Goal: Information Seeking & Learning: Compare options

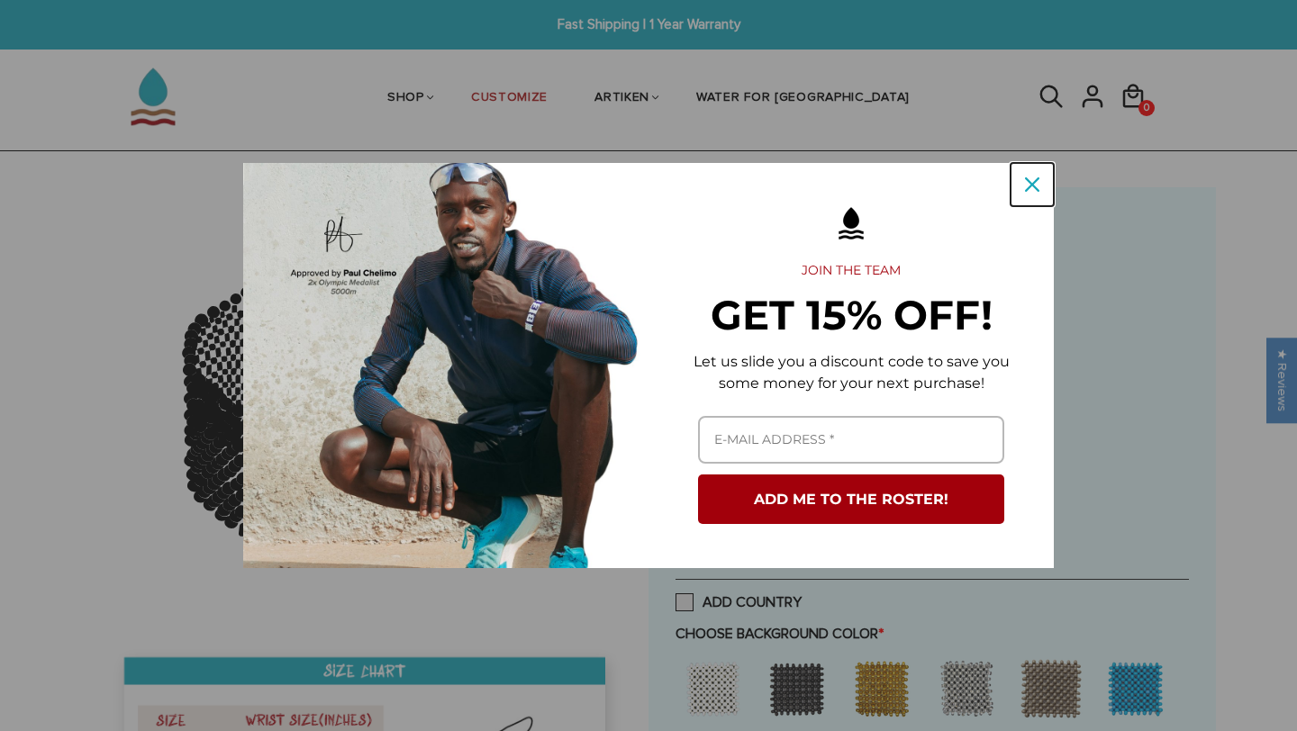
click at [1028, 180] on icon "close icon" at bounding box center [1032, 184] width 14 height 14
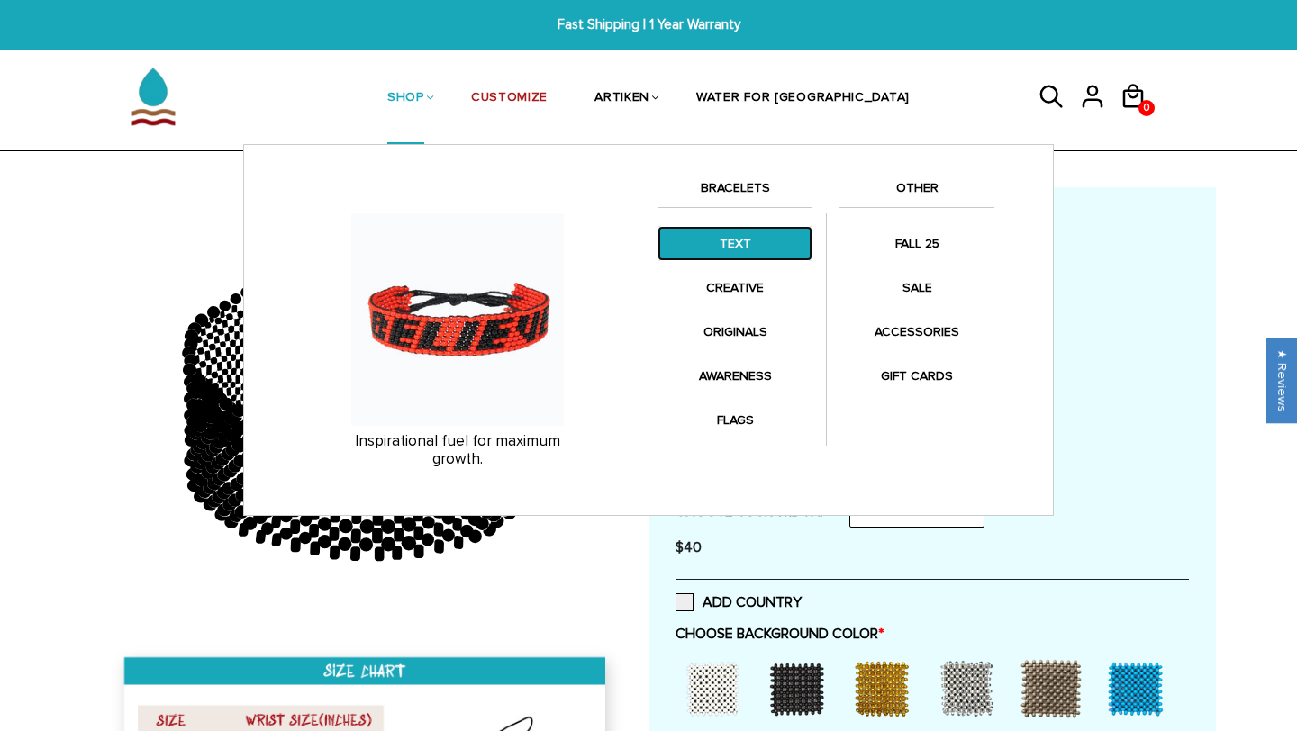
click at [726, 247] on link "TEXT" at bounding box center [734, 243] width 155 height 35
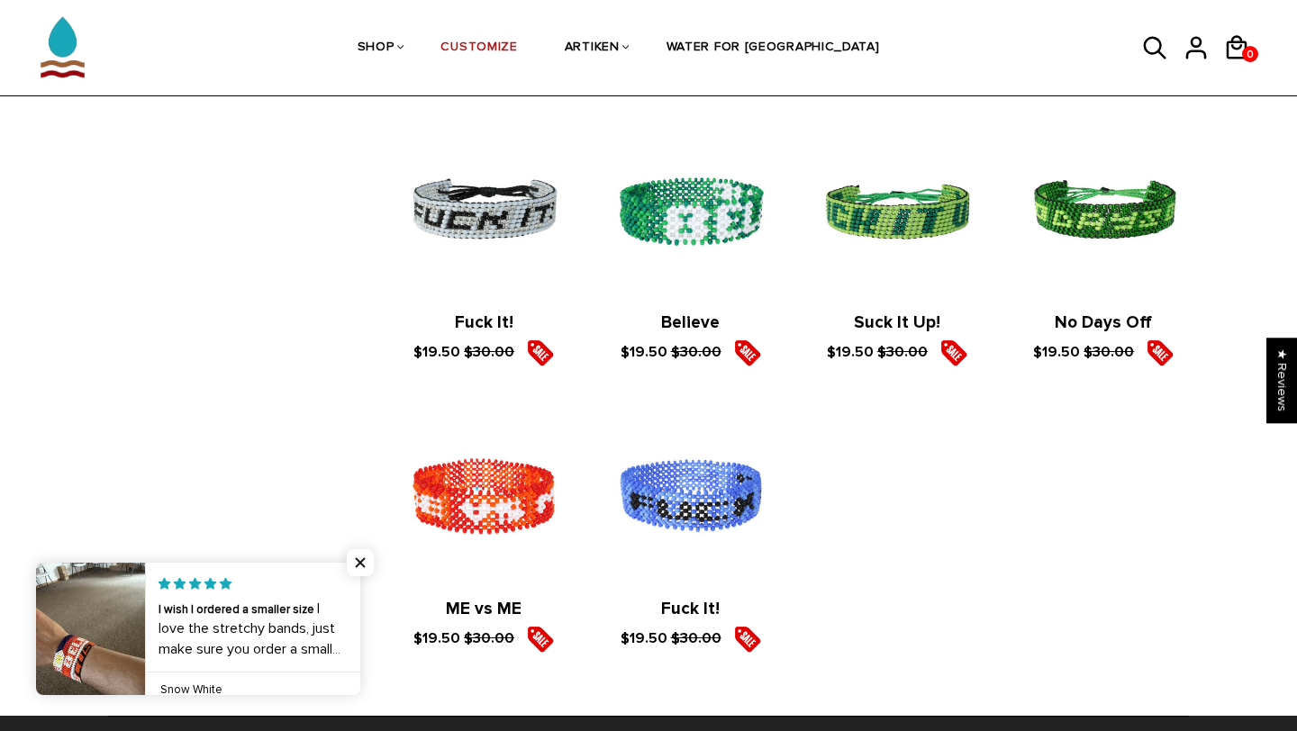
scroll to position [2366, 0]
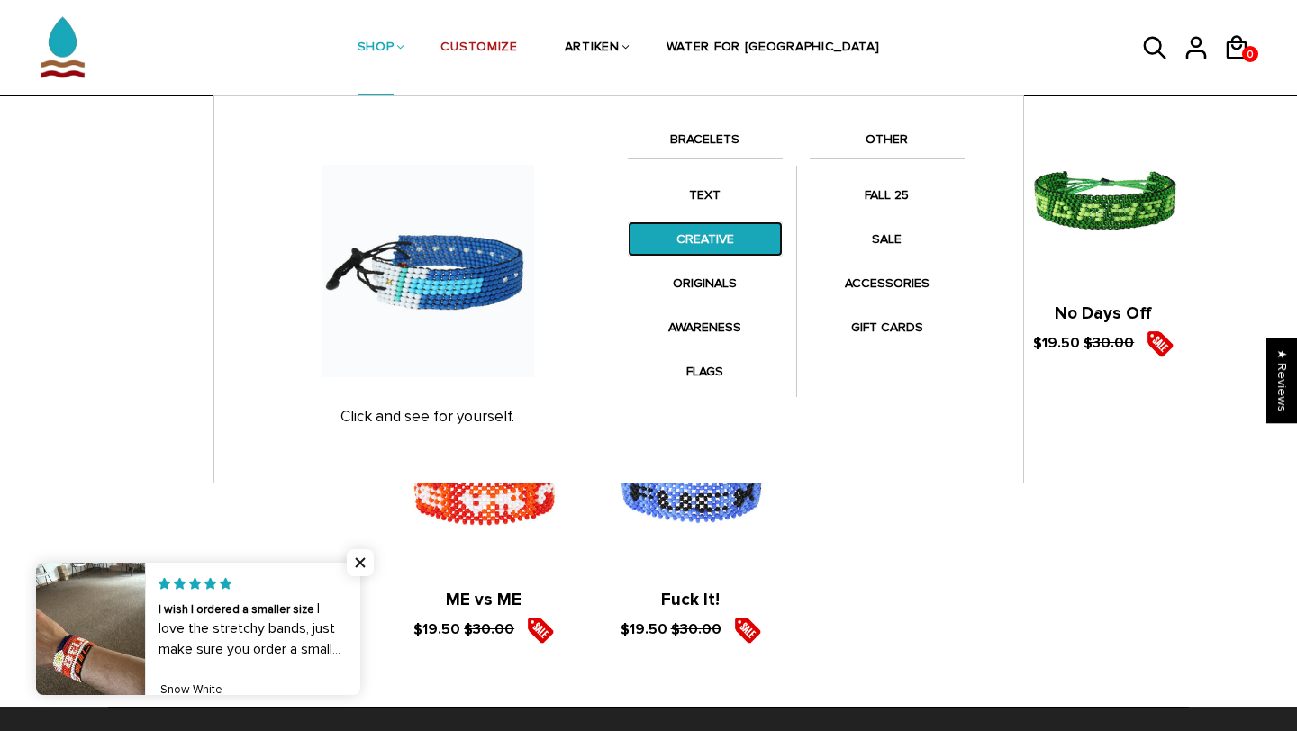
click at [702, 233] on link "CREATIVE" at bounding box center [705, 239] width 155 height 35
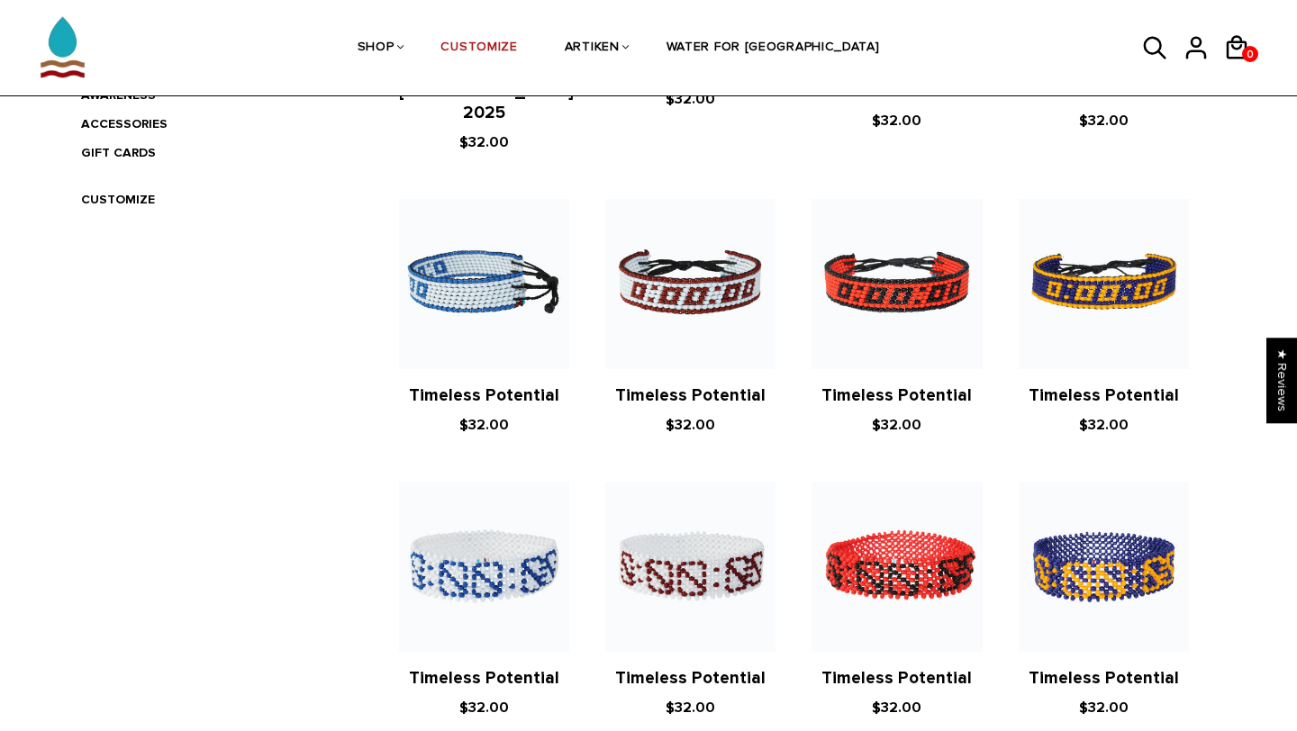
scroll to position [639, 0]
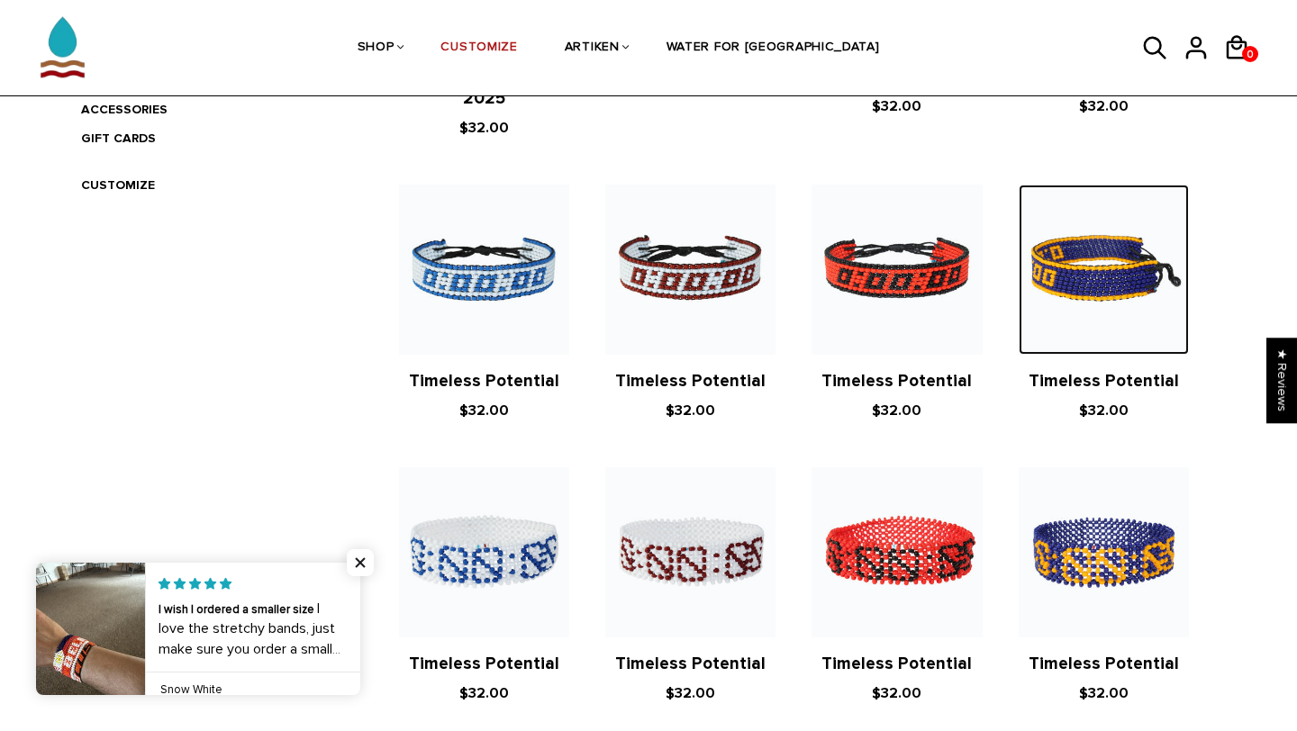
click at [1073, 245] on img at bounding box center [1104, 270] width 170 height 170
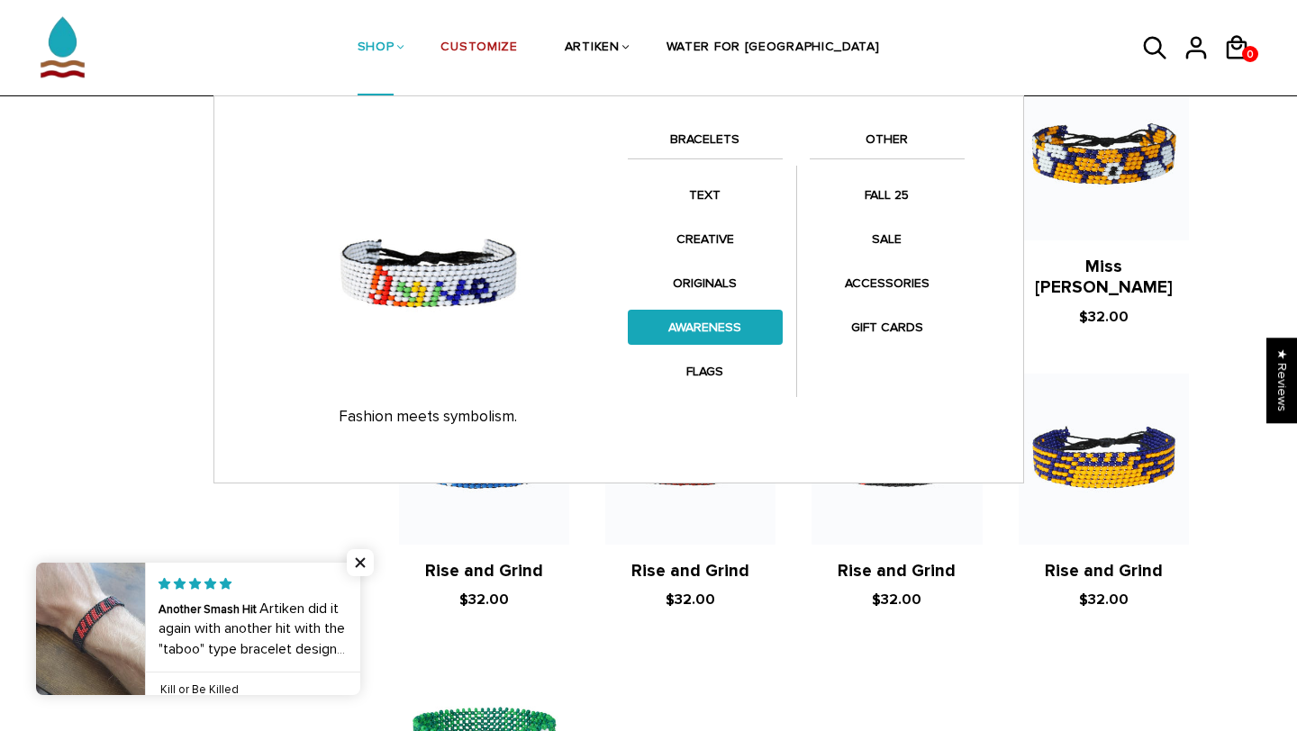
scroll to position [1602, 0]
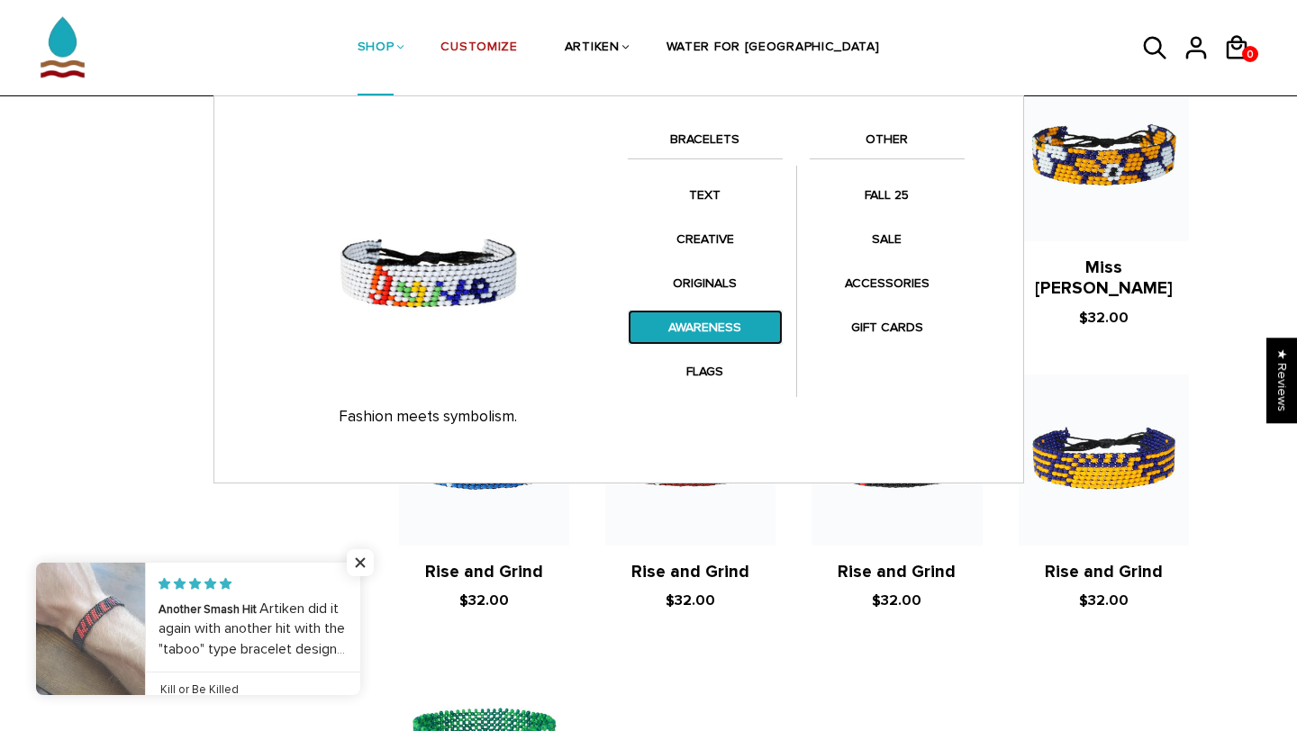
click at [703, 335] on link "AWARENESS" at bounding box center [705, 327] width 155 height 35
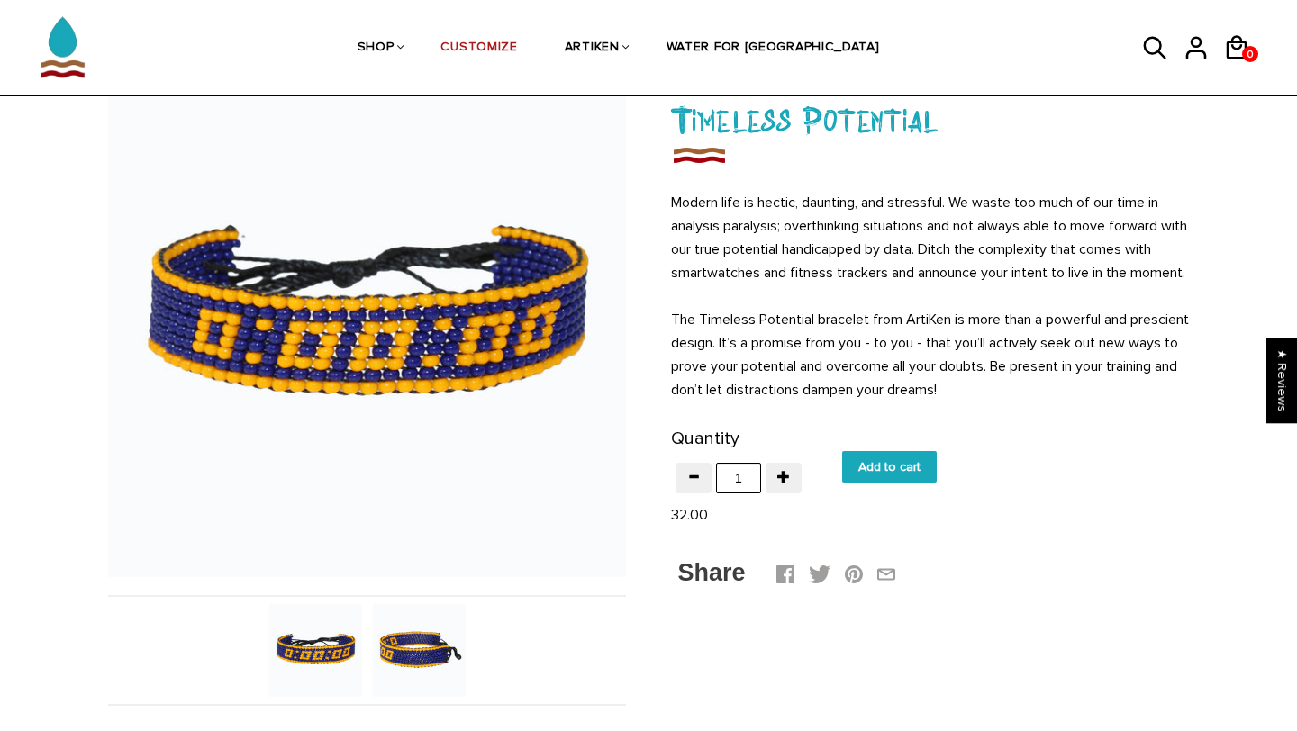
scroll to position [131, 0]
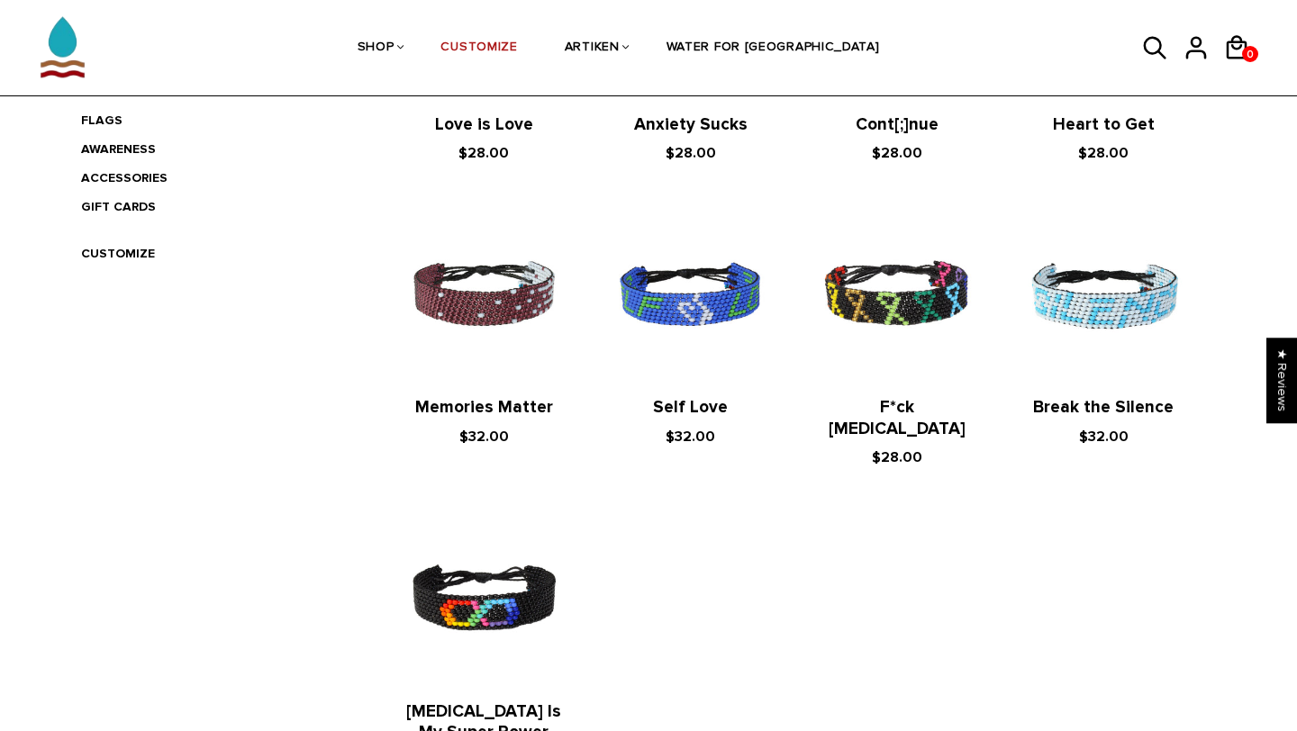
scroll to position [577, 0]
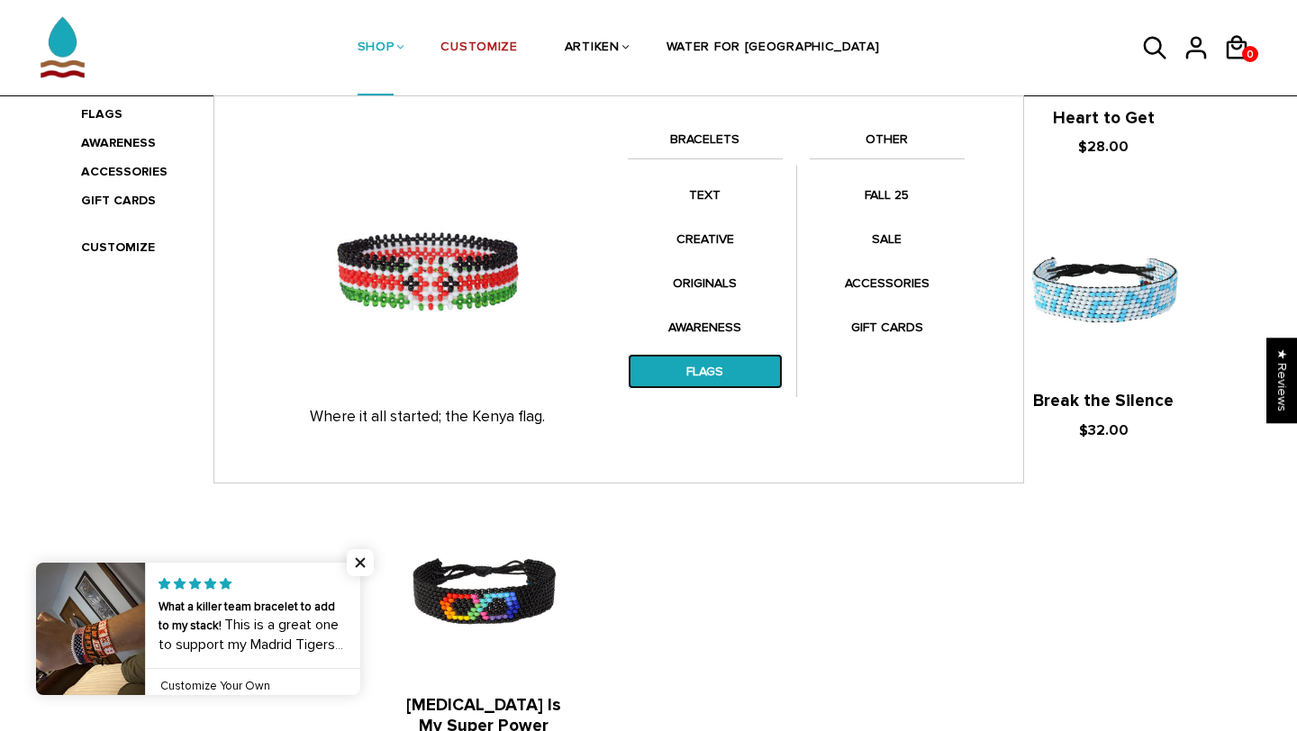
click at [706, 369] on link "FLAGS" at bounding box center [705, 371] width 155 height 35
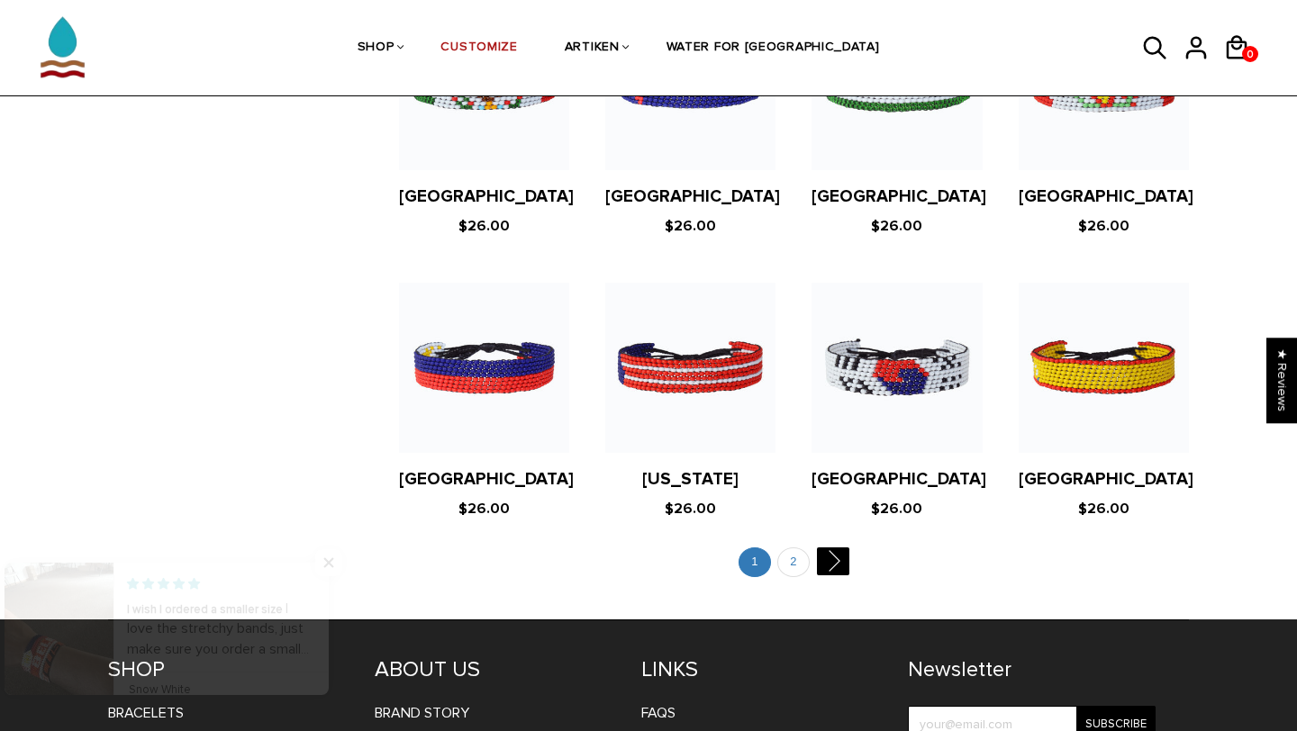
scroll to position [3400, 0]
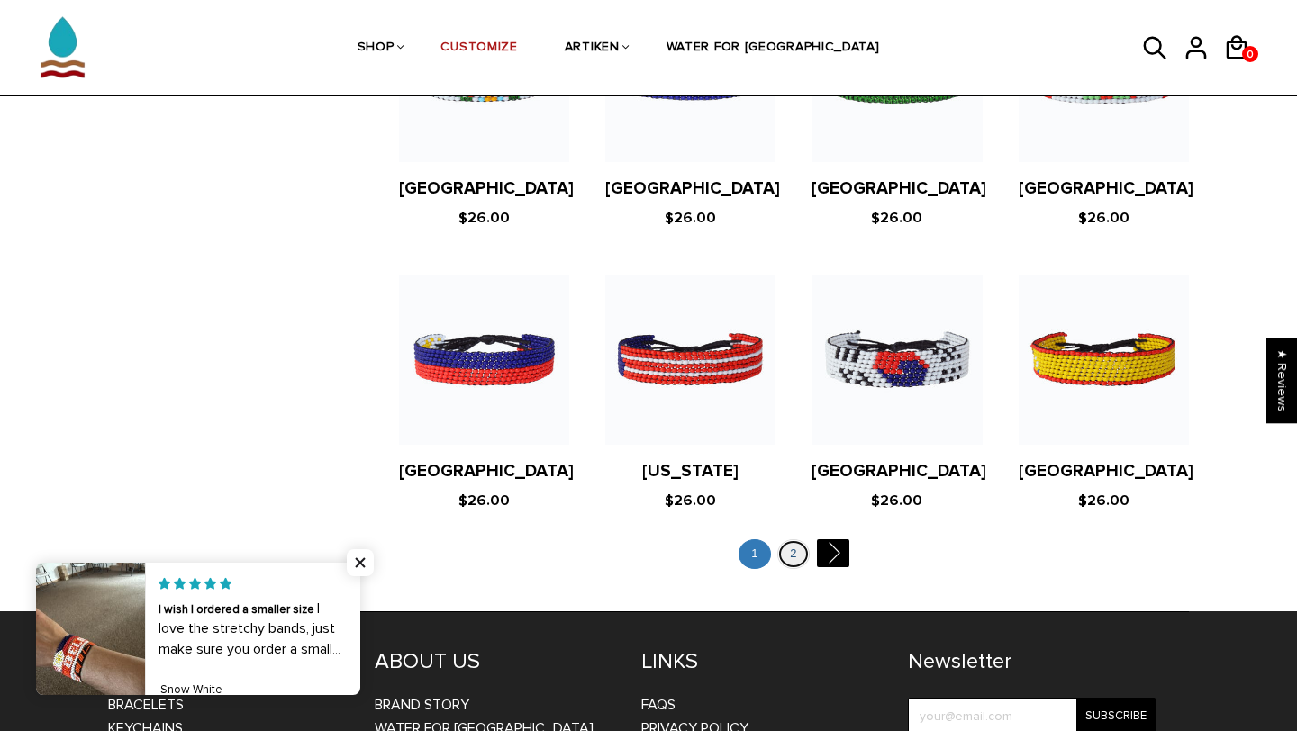
click at [792, 539] on link "2" at bounding box center [793, 554] width 32 height 30
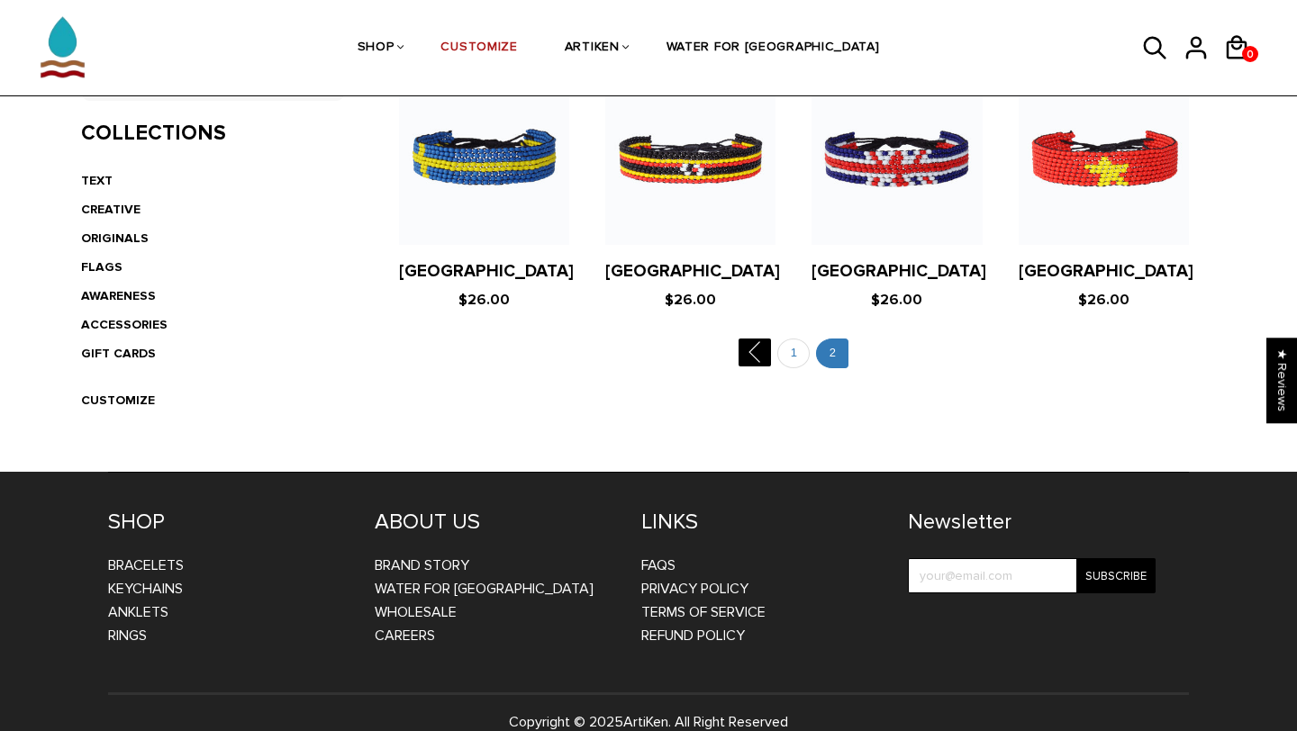
scroll to position [415, 0]
